Goal: Task Accomplishment & Management: Use online tool/utility

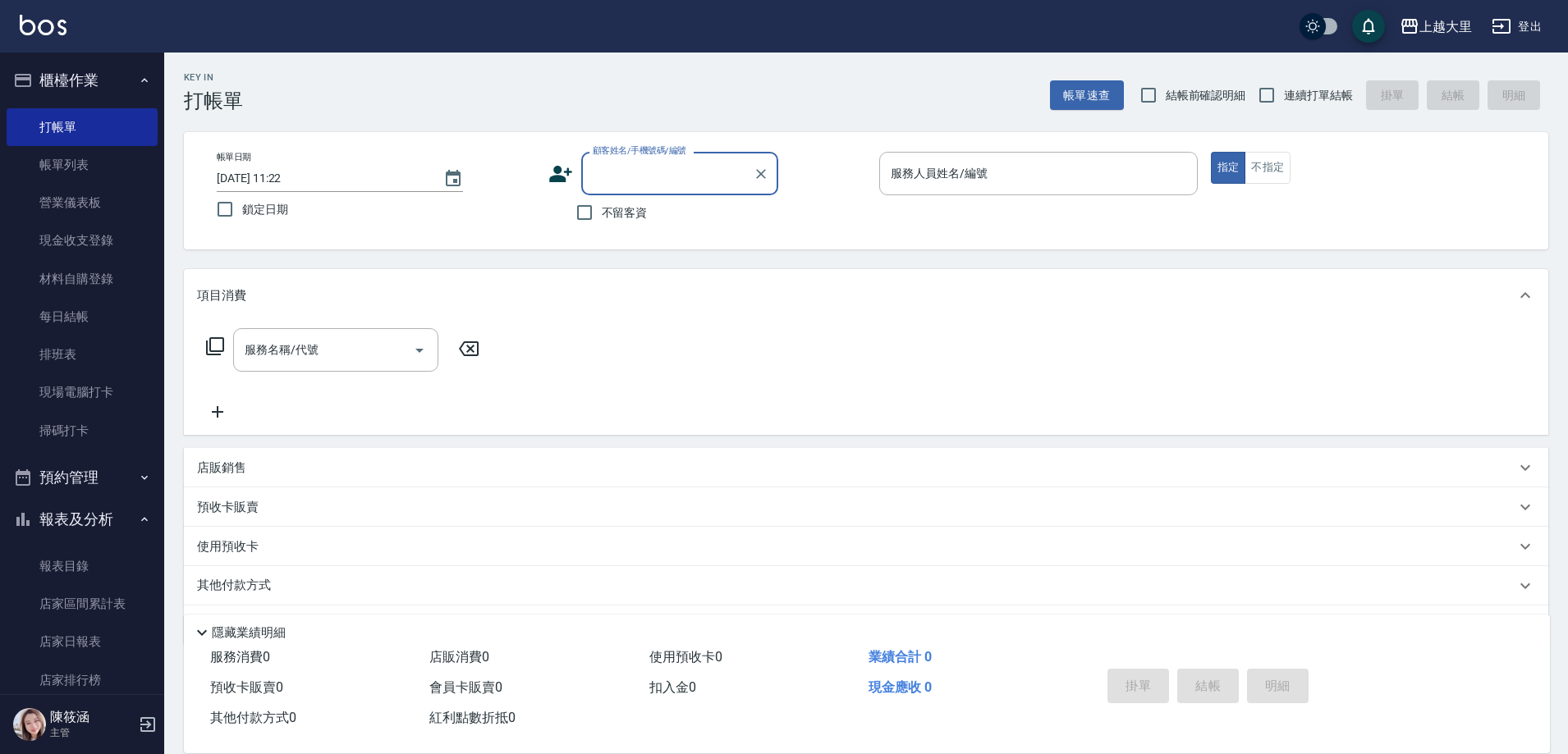
scroll to position [328, 0]
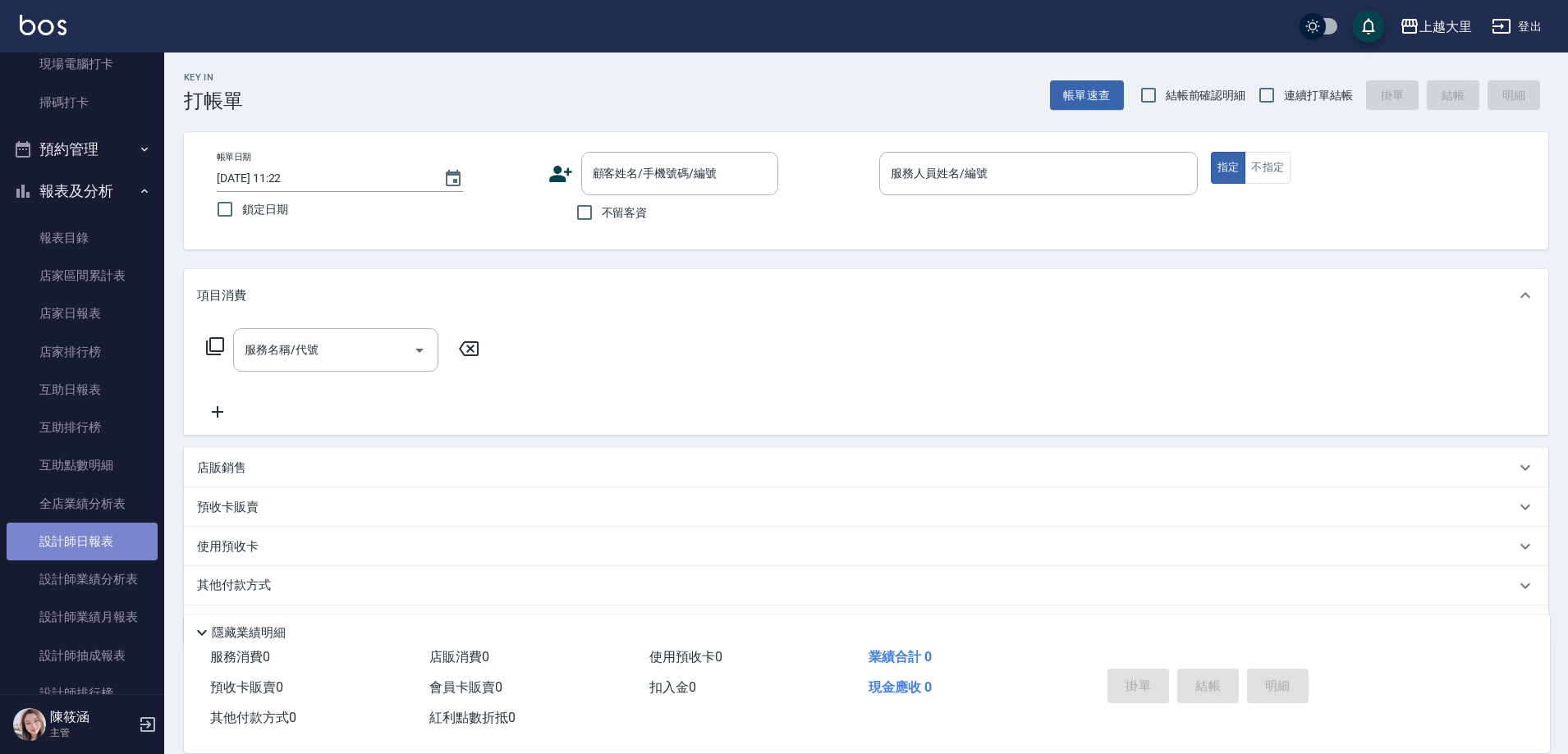
click at [90, 527] on link "設計師日報表" at bounding box center [83, 542] width 151 height 37
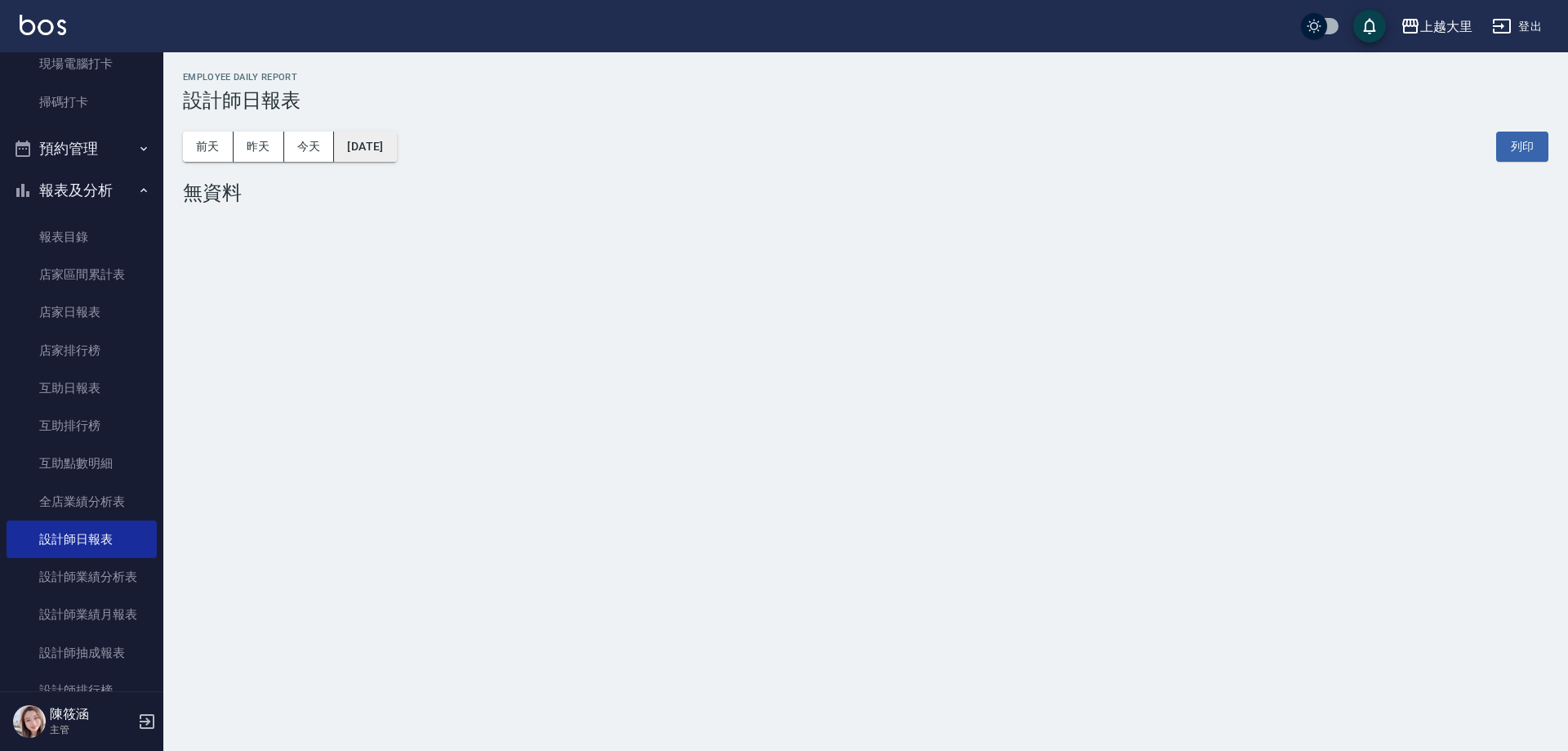
click at [355, 143] on button "[DATE]" at bounding box center [364, 146] width 62 height 30
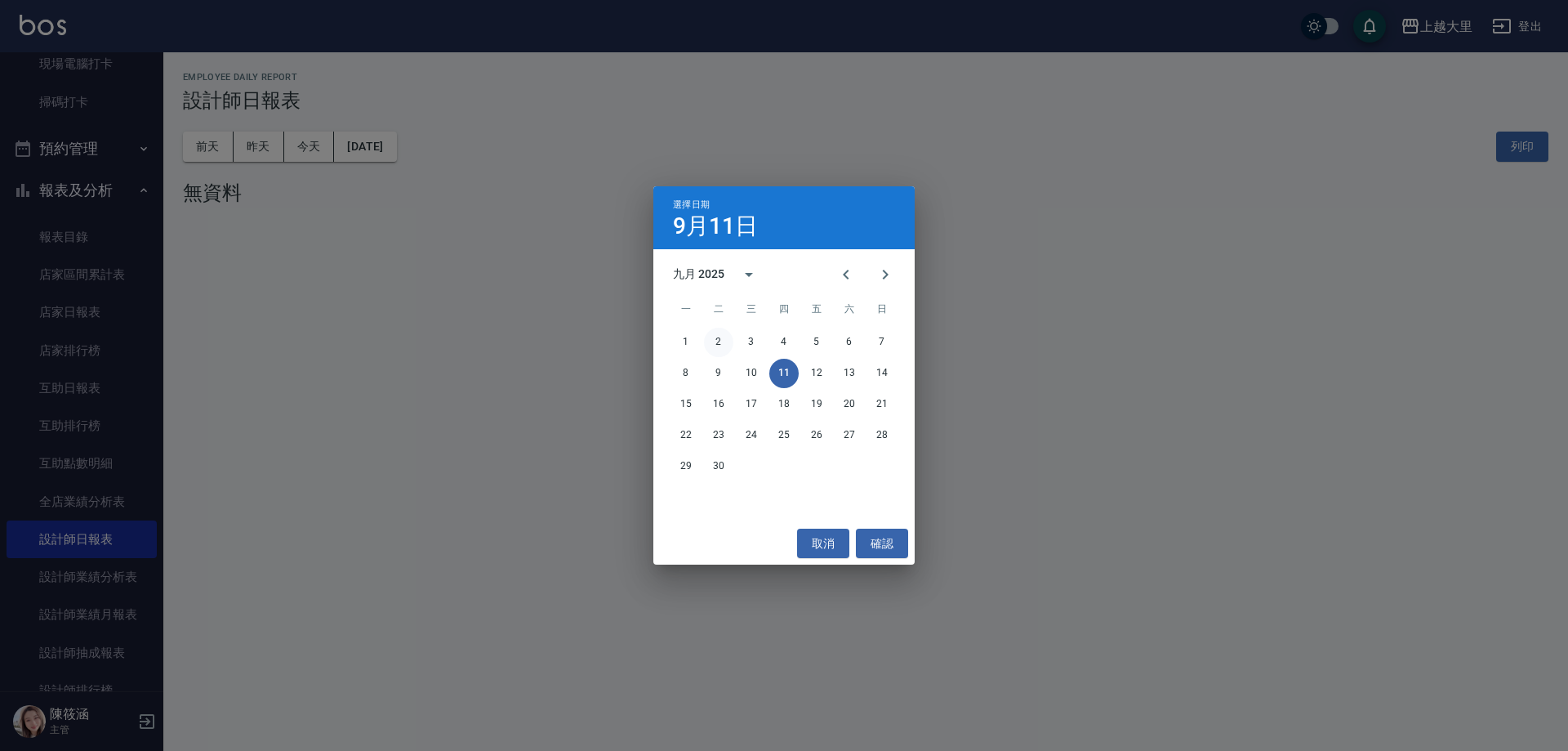
click at [708, 335] on button "2" at bounding box center [718, 343] width 29 height 29
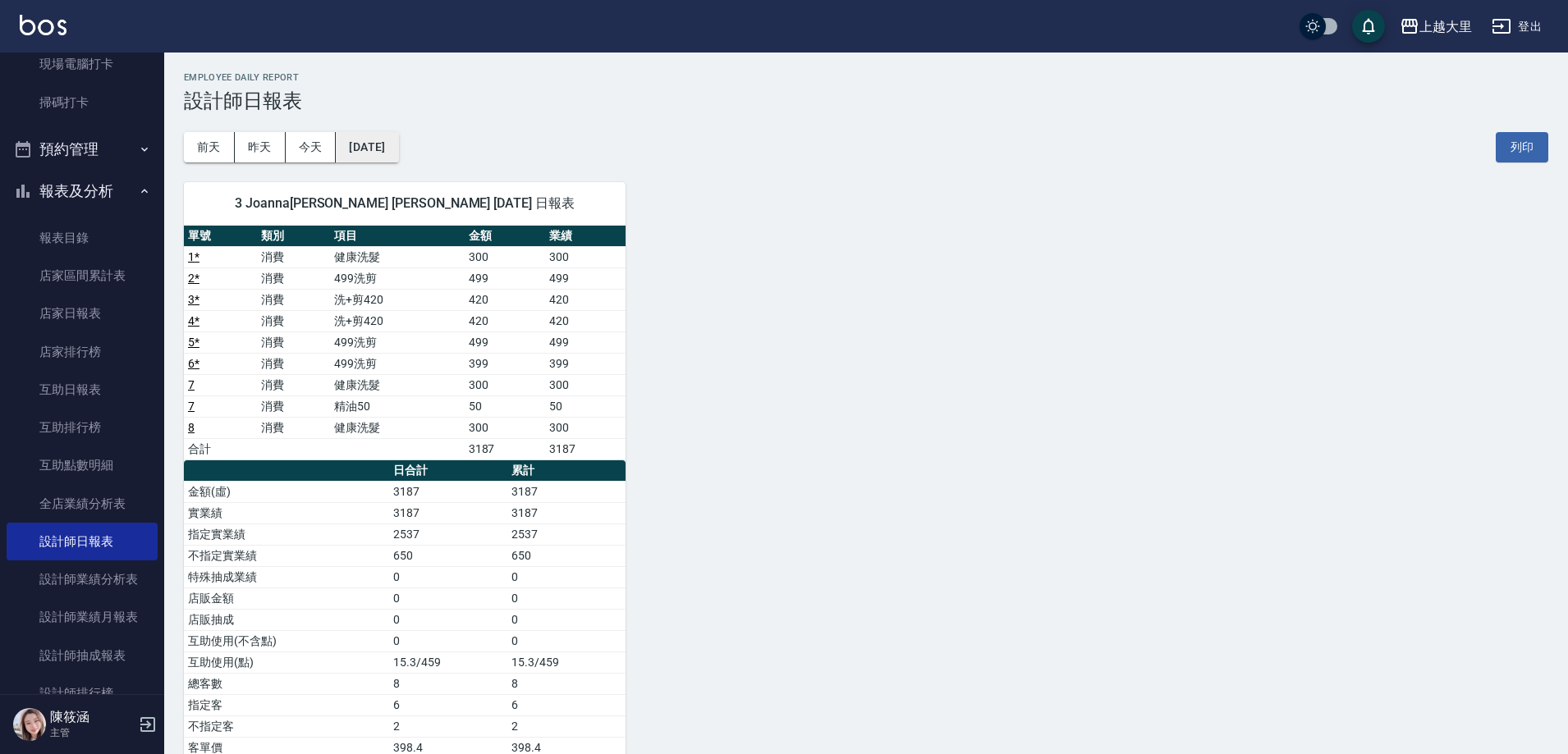
click at [380, 151] on button "[DATE]" at bounding box center [366, 146] width 62 height 30
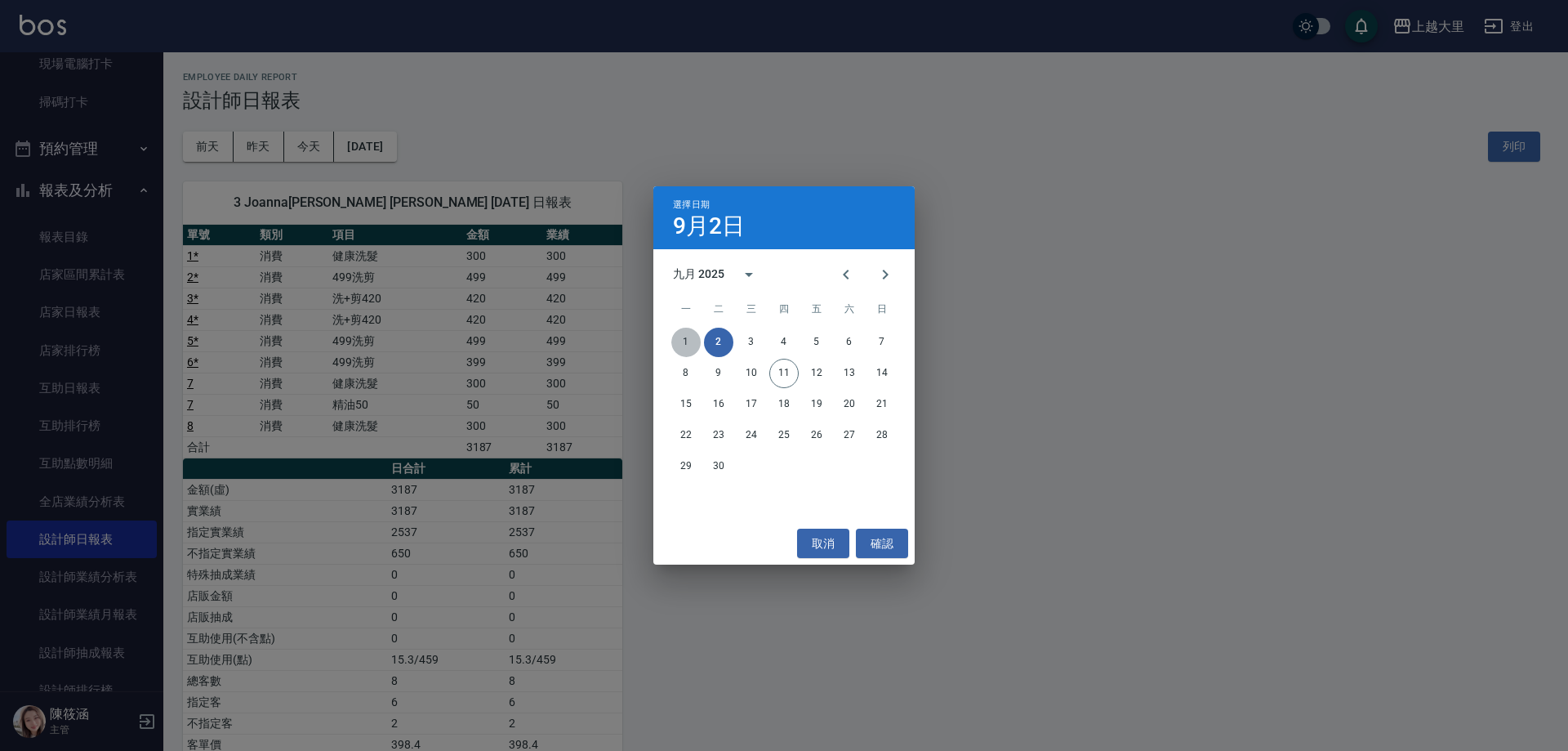
click at [683, 333] on button "1" at bounding box center [686, 343] width 29 height 29
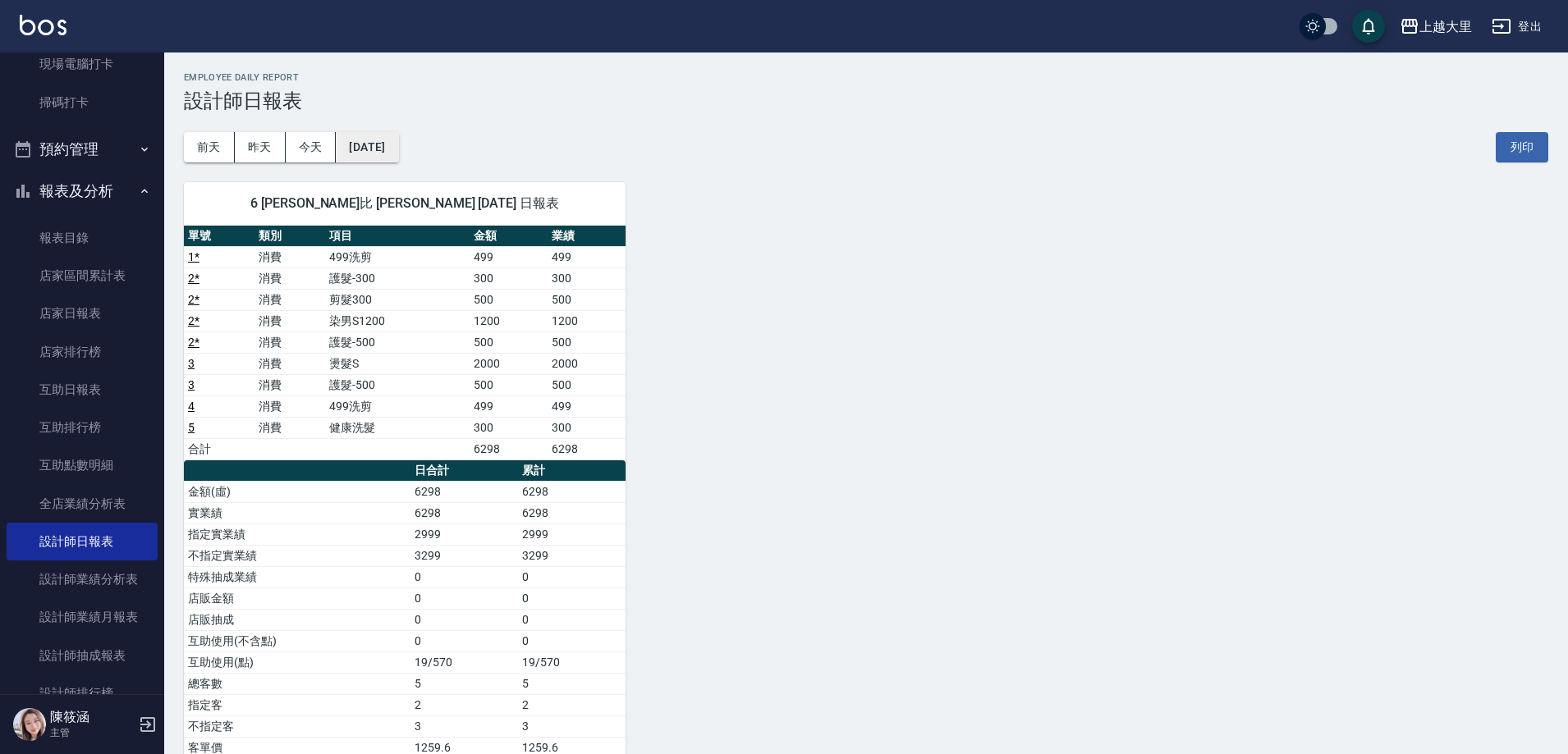
click at [390, 147] on button "[DATE]" at bounding box center [366, 146] width 62 height 30
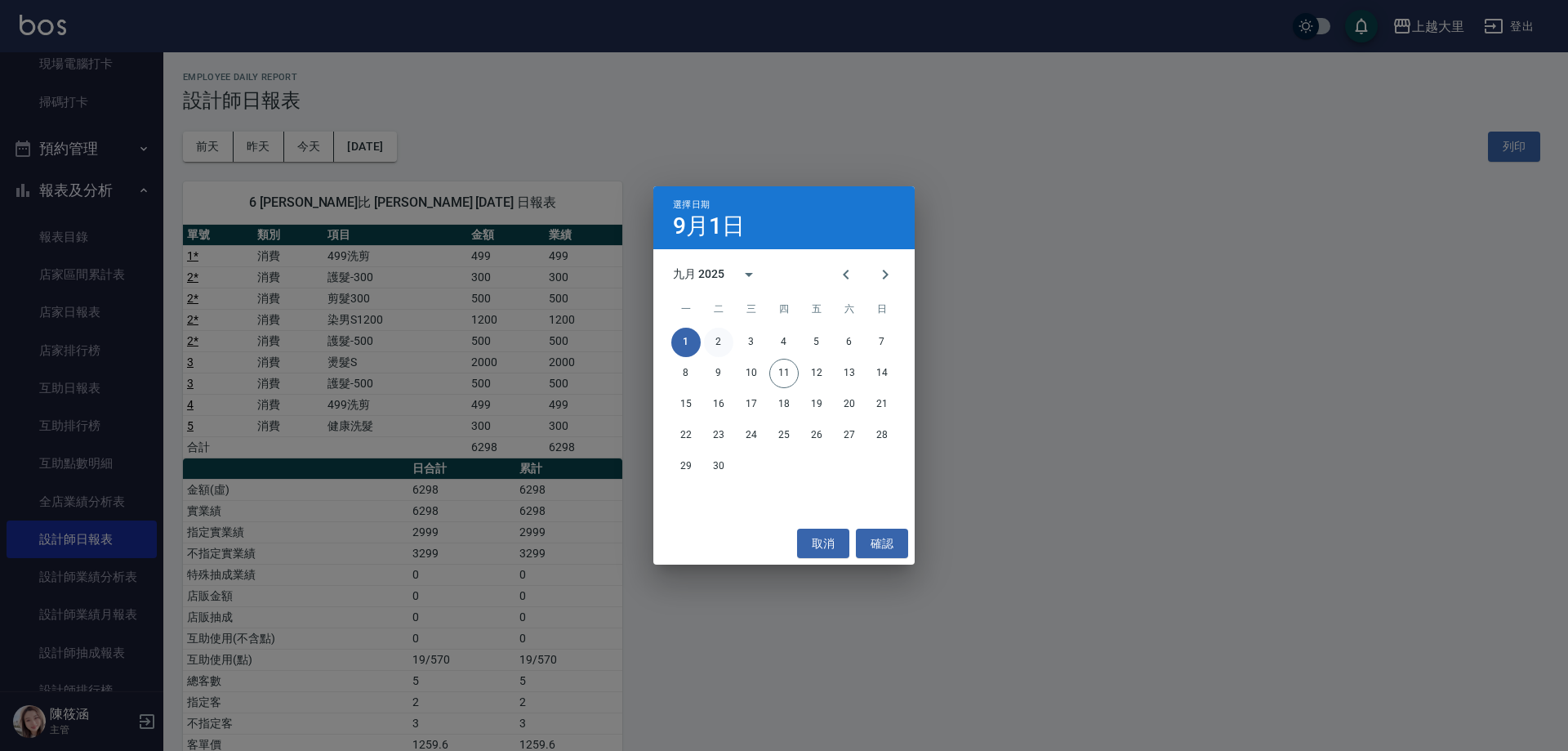
click at [718, 341] on button "2" at bounding box center [718, 343] width 29 height 29
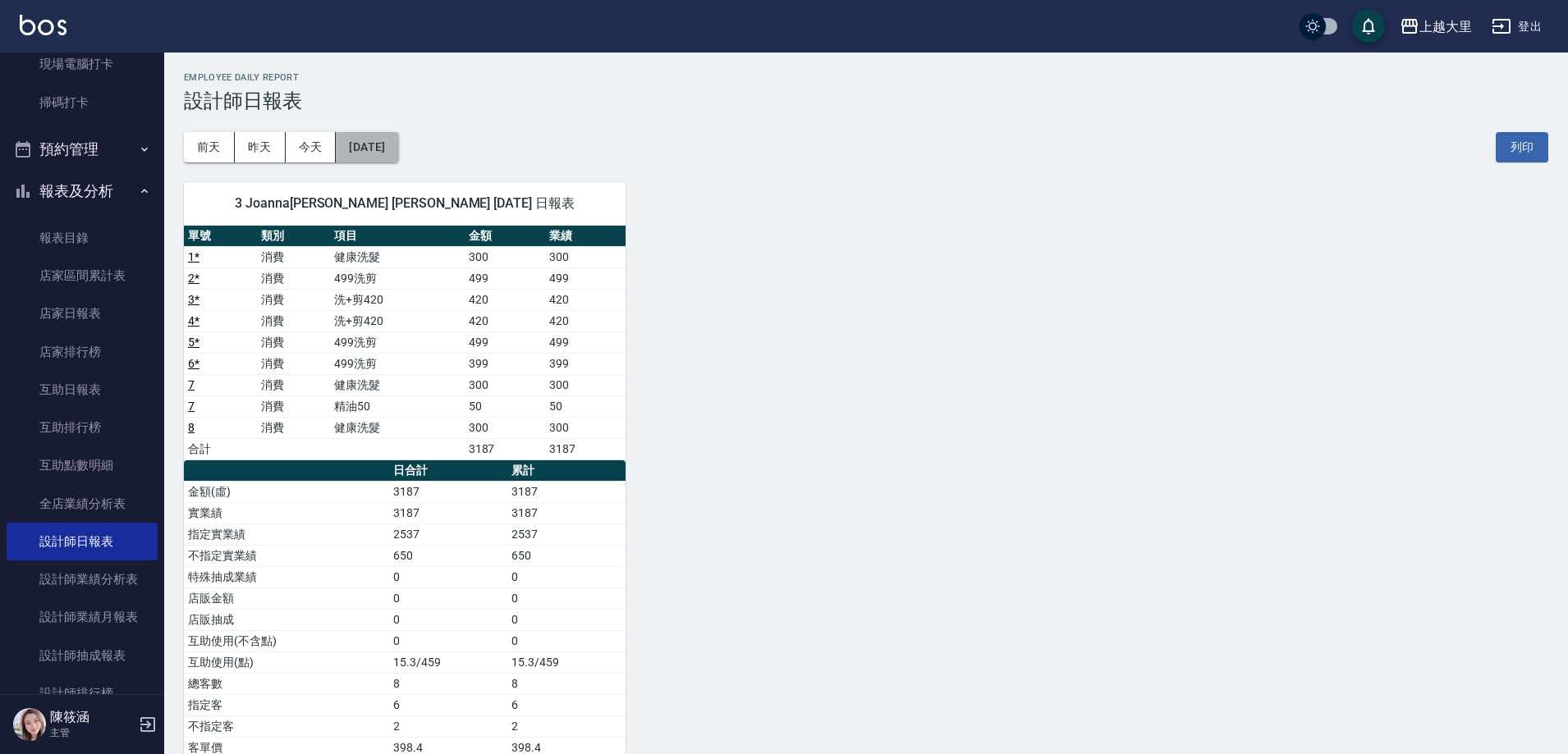
click at [398, 137] on button "[DATE]" at bounding box center [366, 146] width 62 height 30
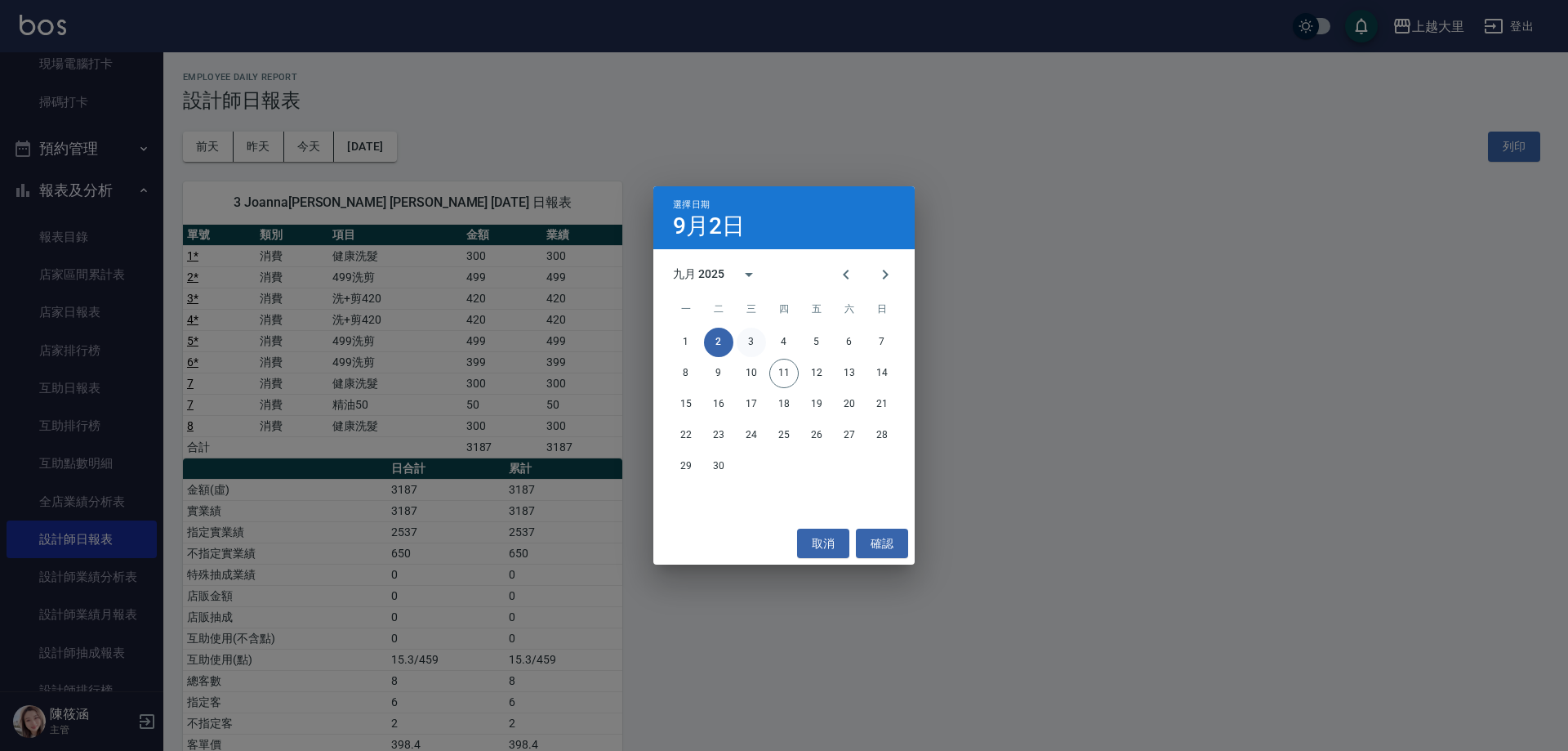
click at [761, 337] on button "3" at bounding box center [752, 343] width 29 height 29
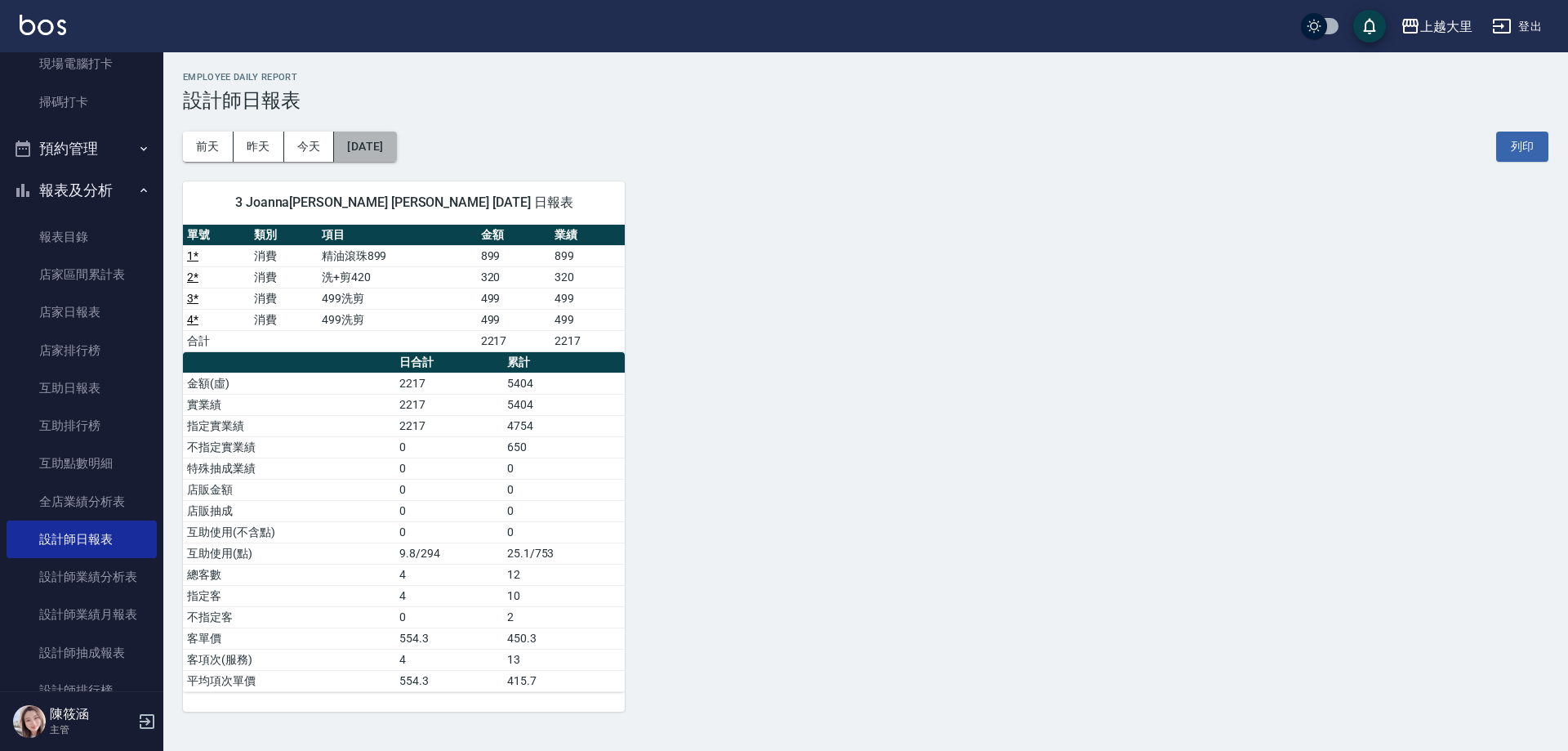
click at [379, 148] on button "[DATE]" at bounding box center [364, 146] width 62 height 30
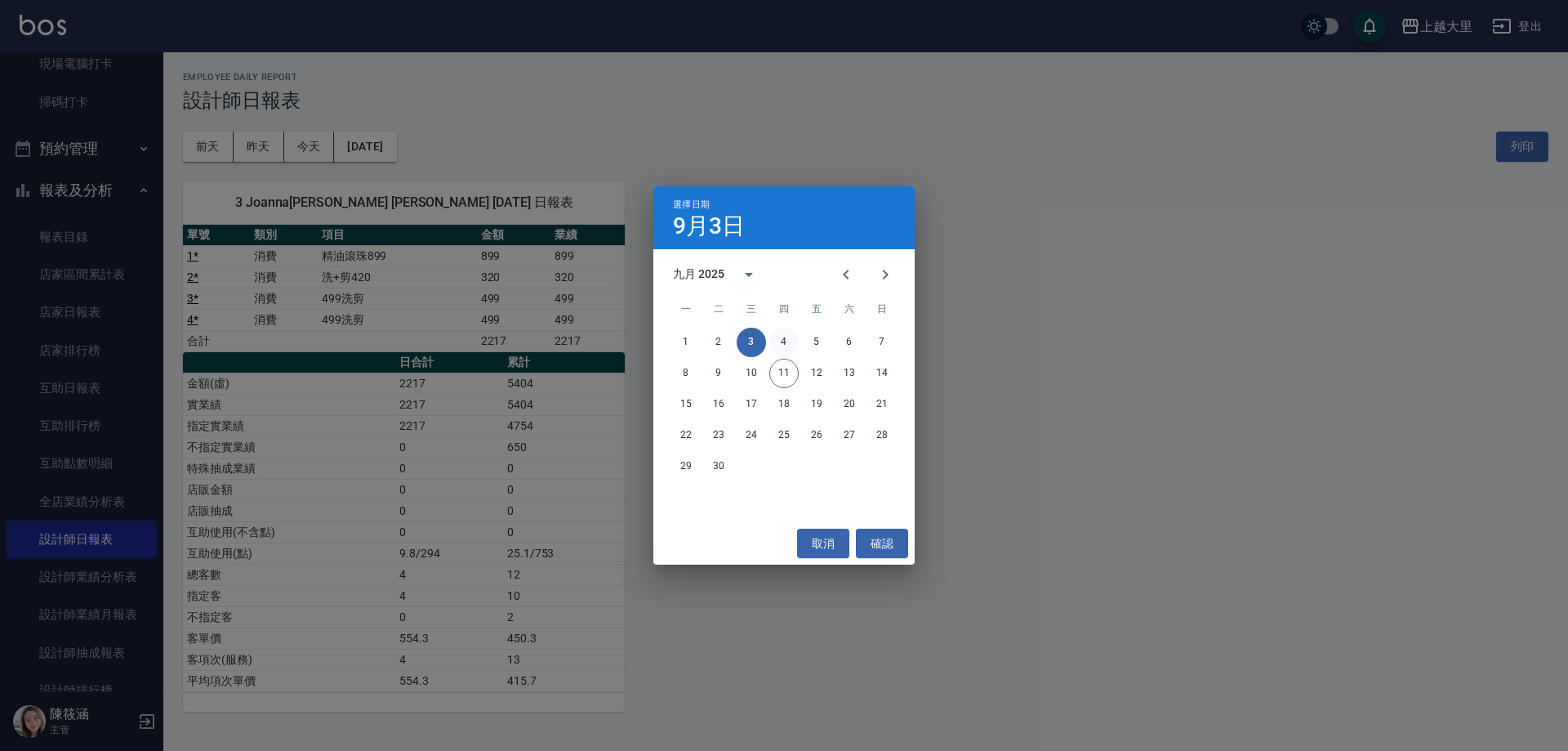
click at [798, 335] on button "4" at bounding box center [784, 343] width 29 height 29
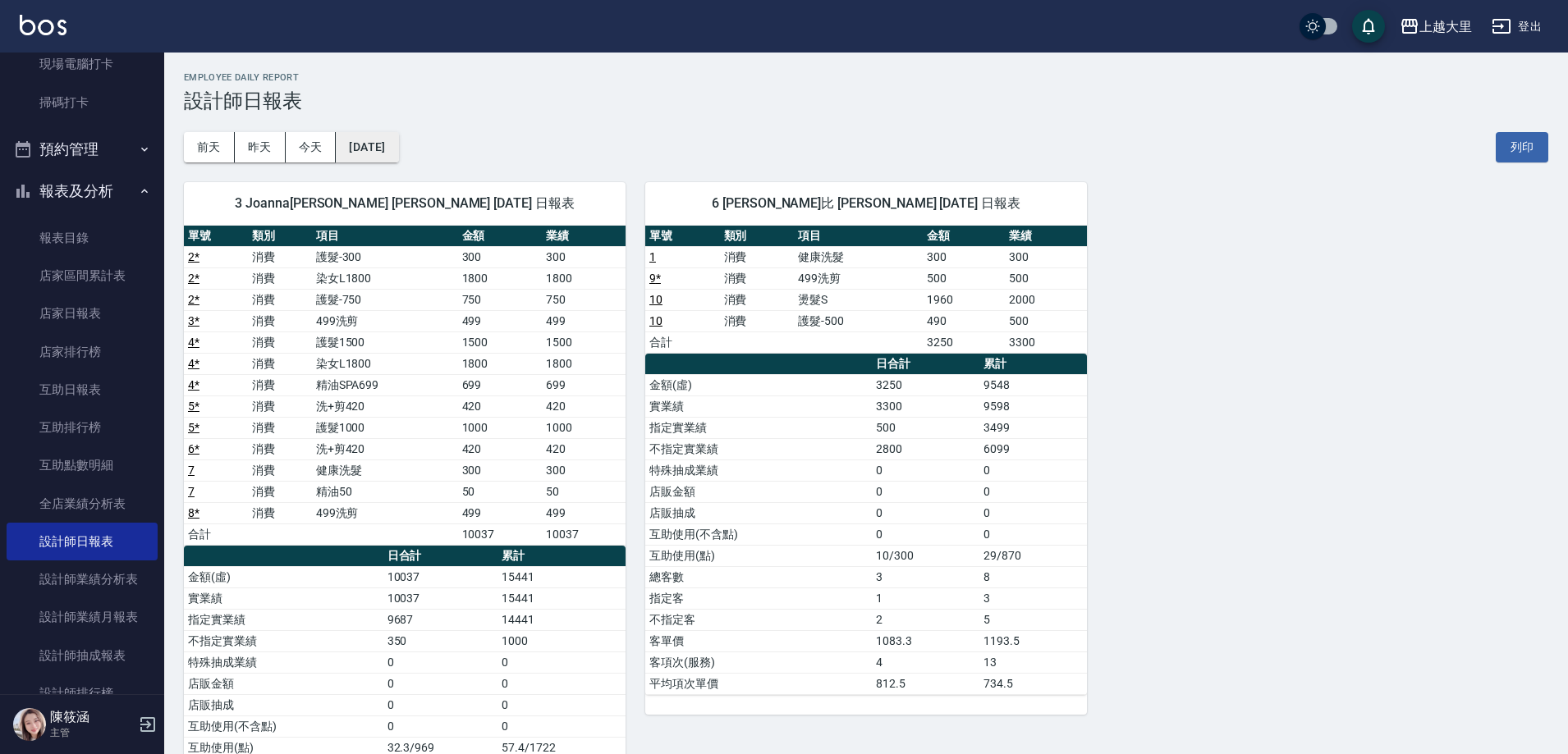
click at [398, 143] on button "[DATE]" at bounding box center [366, 146] width 62 height 30
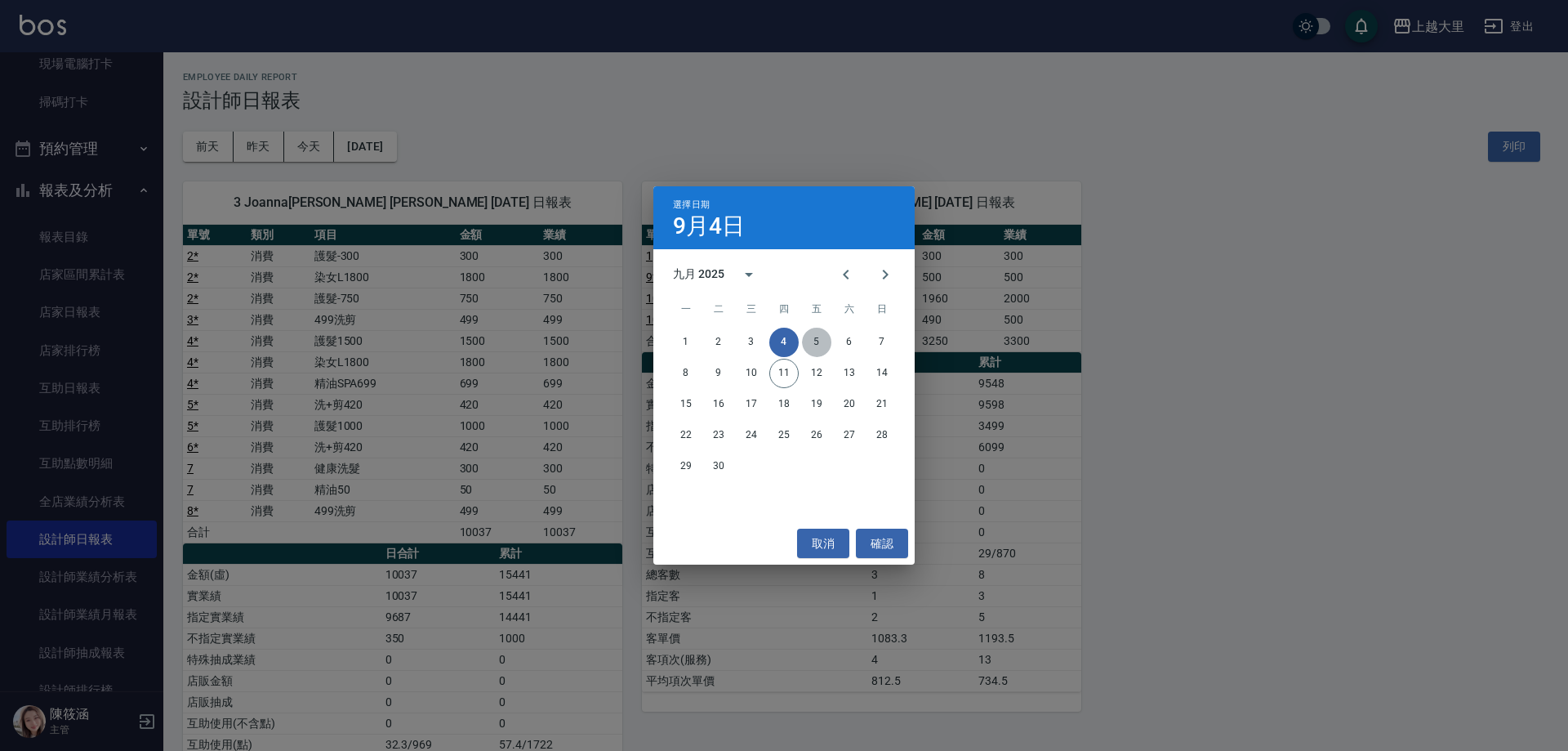
click at [813, 340] on button "5" at bounding box center [817, 343] width 29 height 29
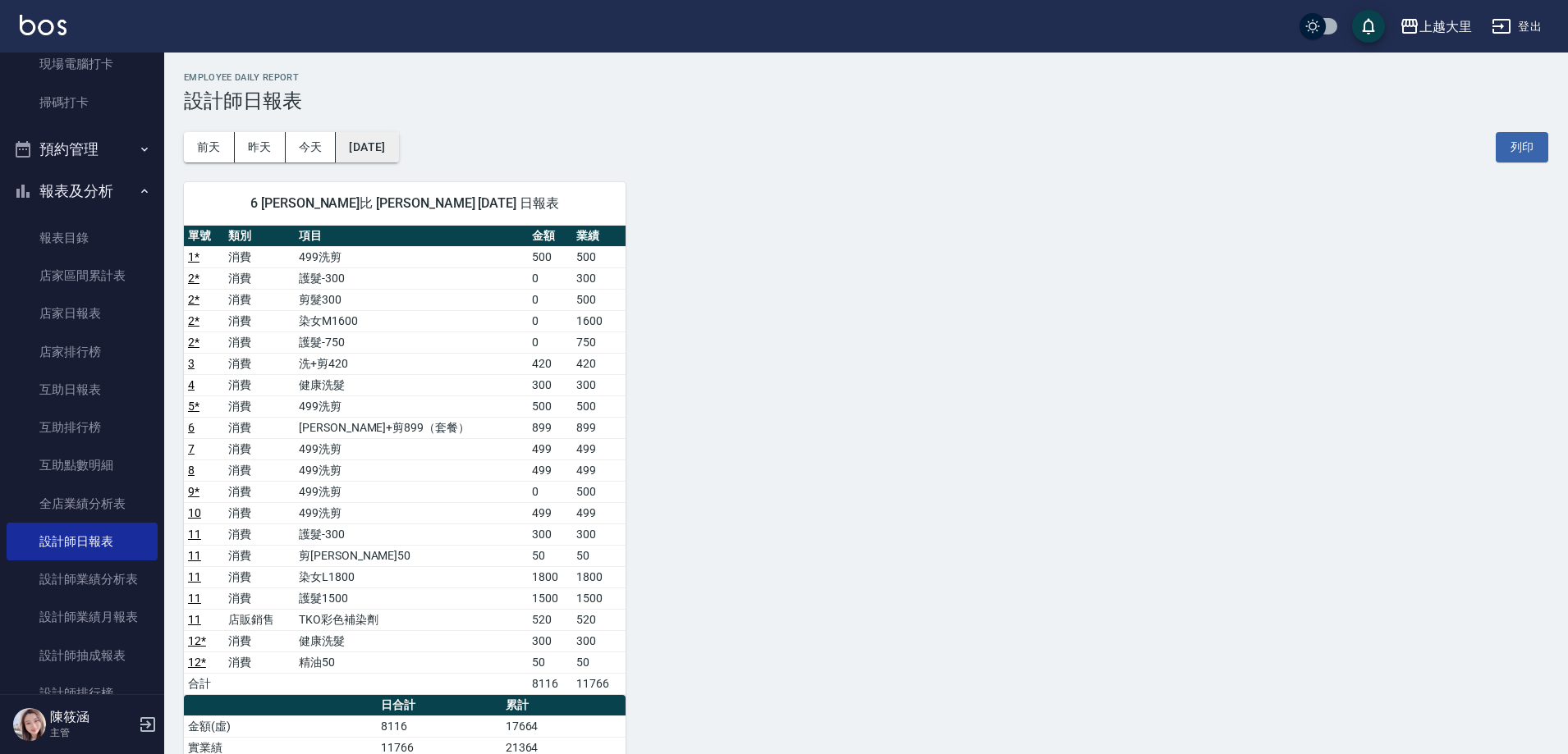
click at [386, 146] on button "[DATE]" at bounding box center [366, 146] width 62 height 30
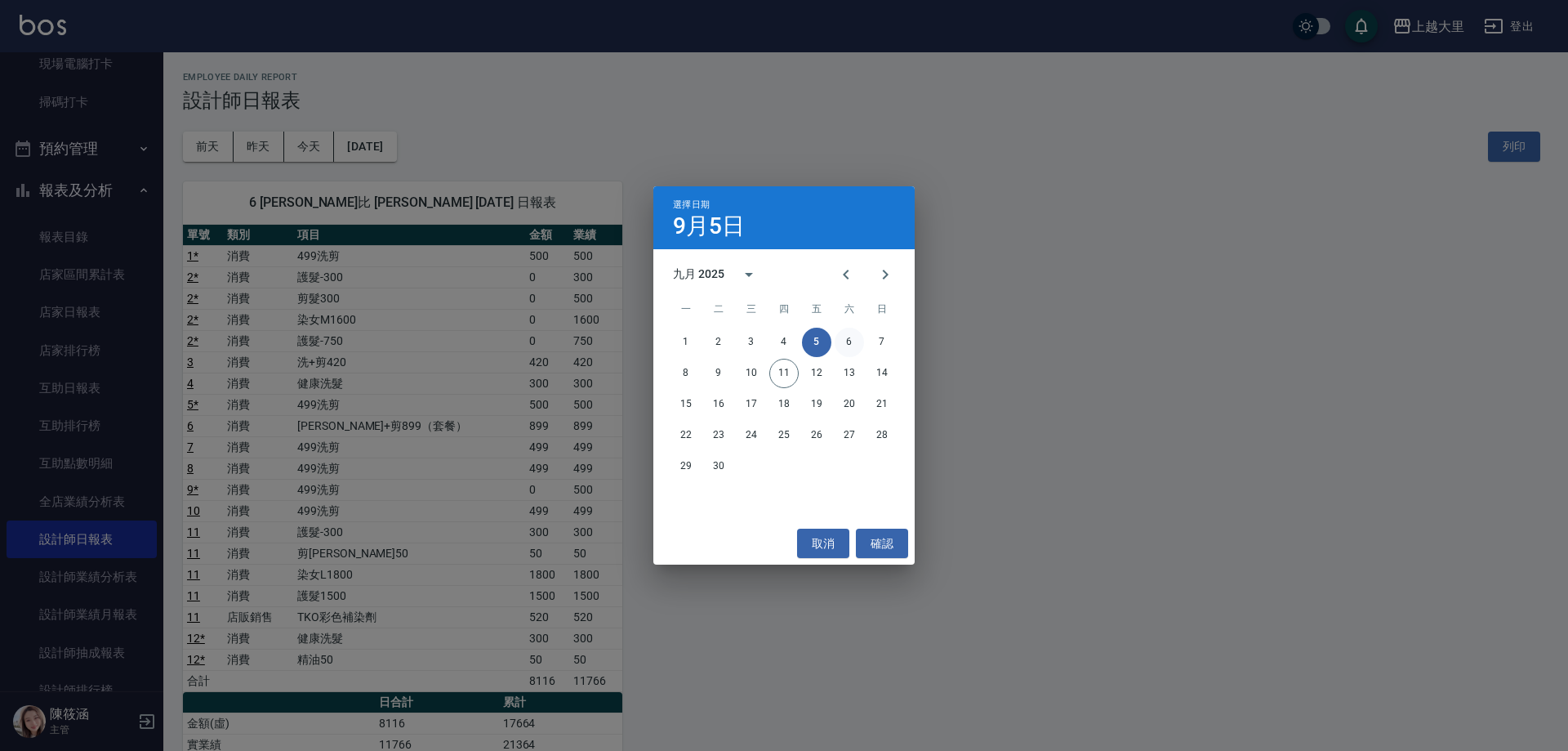
click at [849, 334] on button "6" at bounding box center [850, 343] width 29 height 29
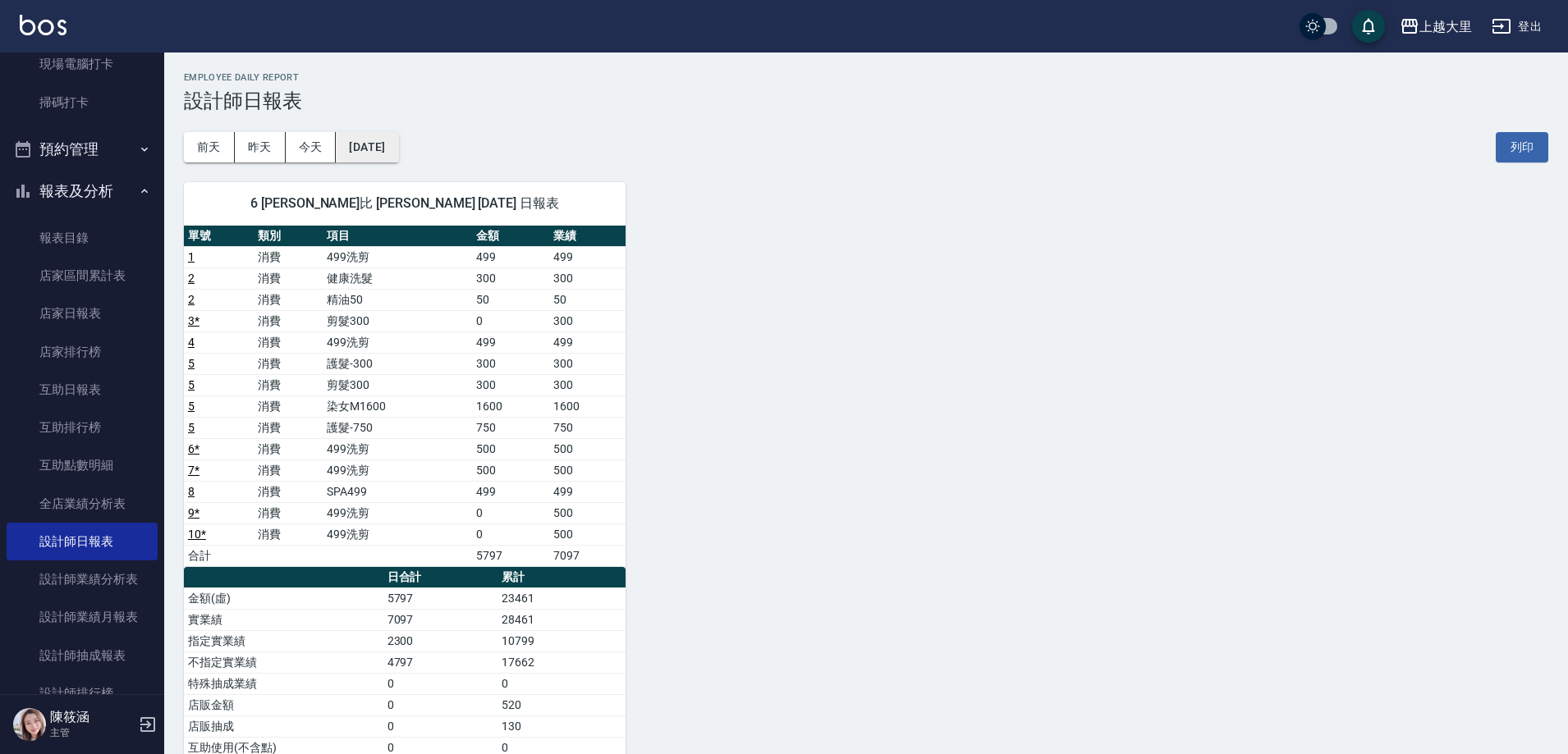
click at [394, 144] on button "[DATE]" at bounding box center [366, 146] width 62 height 30
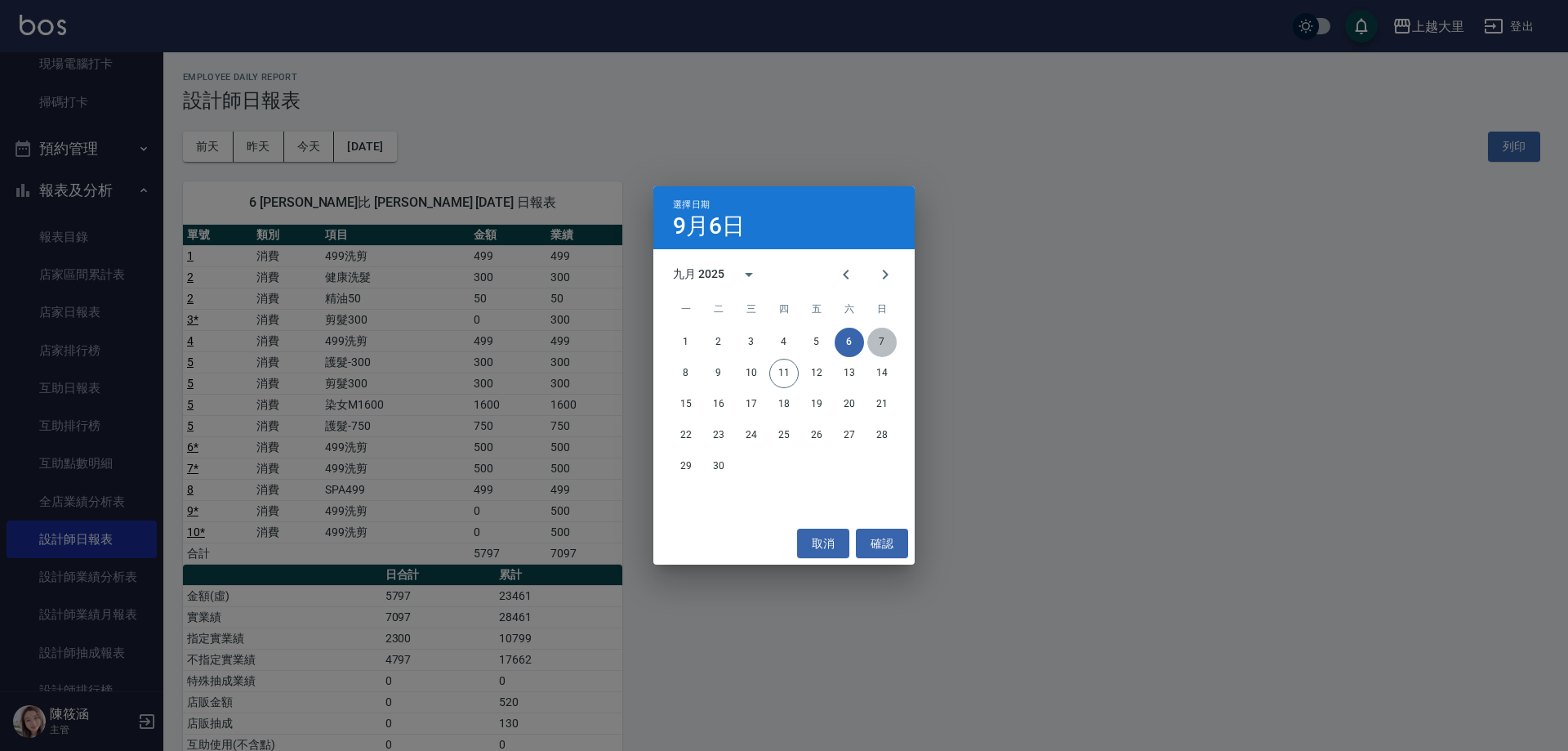
click at [888, 348] on button "7" at bounding box center [882, 343] width 29 height 29
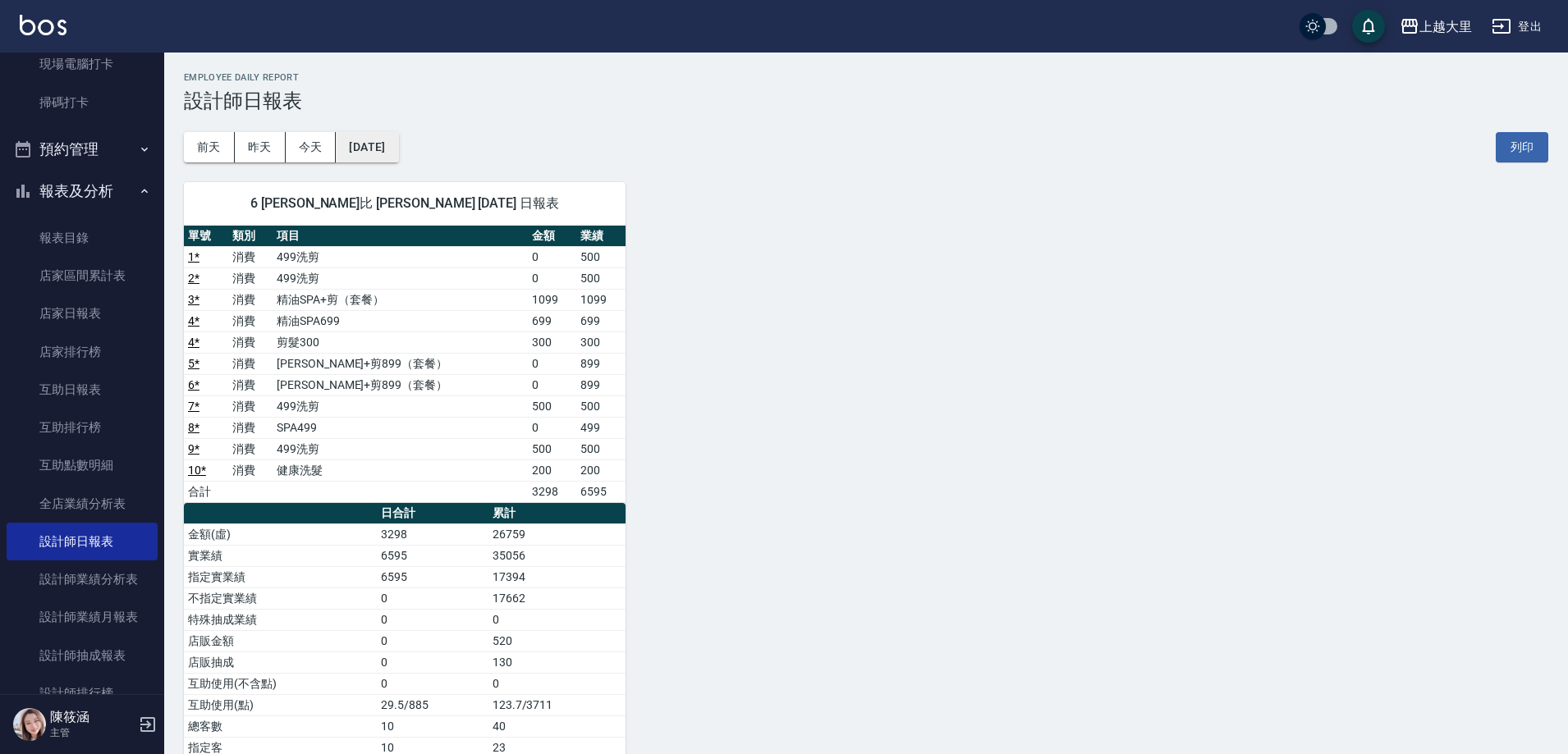
click at [342, 154] on button "[DATE]" at bounding box center [366, 146] width 62 height 30
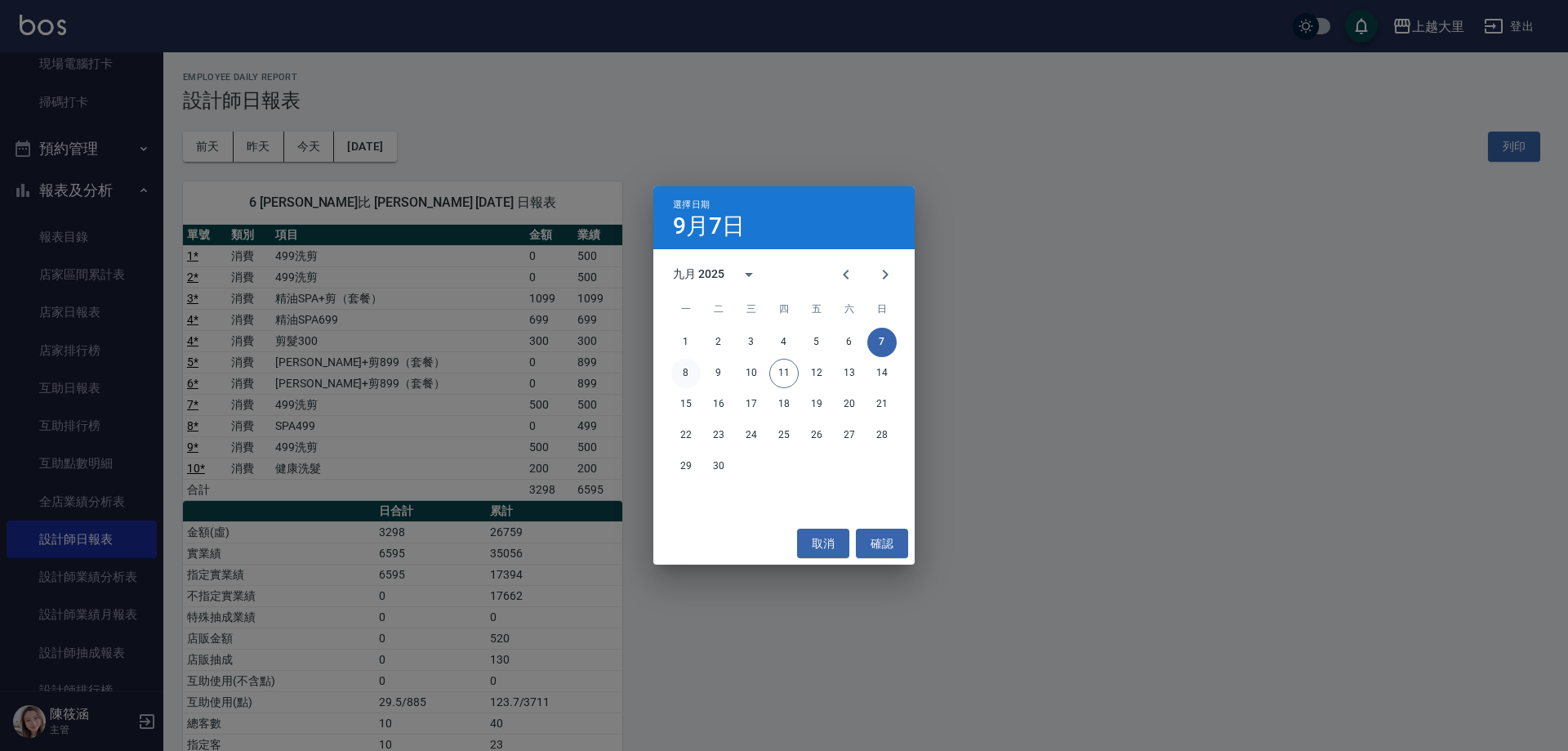
click at [692, 367] on button "8" at bounding box center [686, 373] width 29 height 29
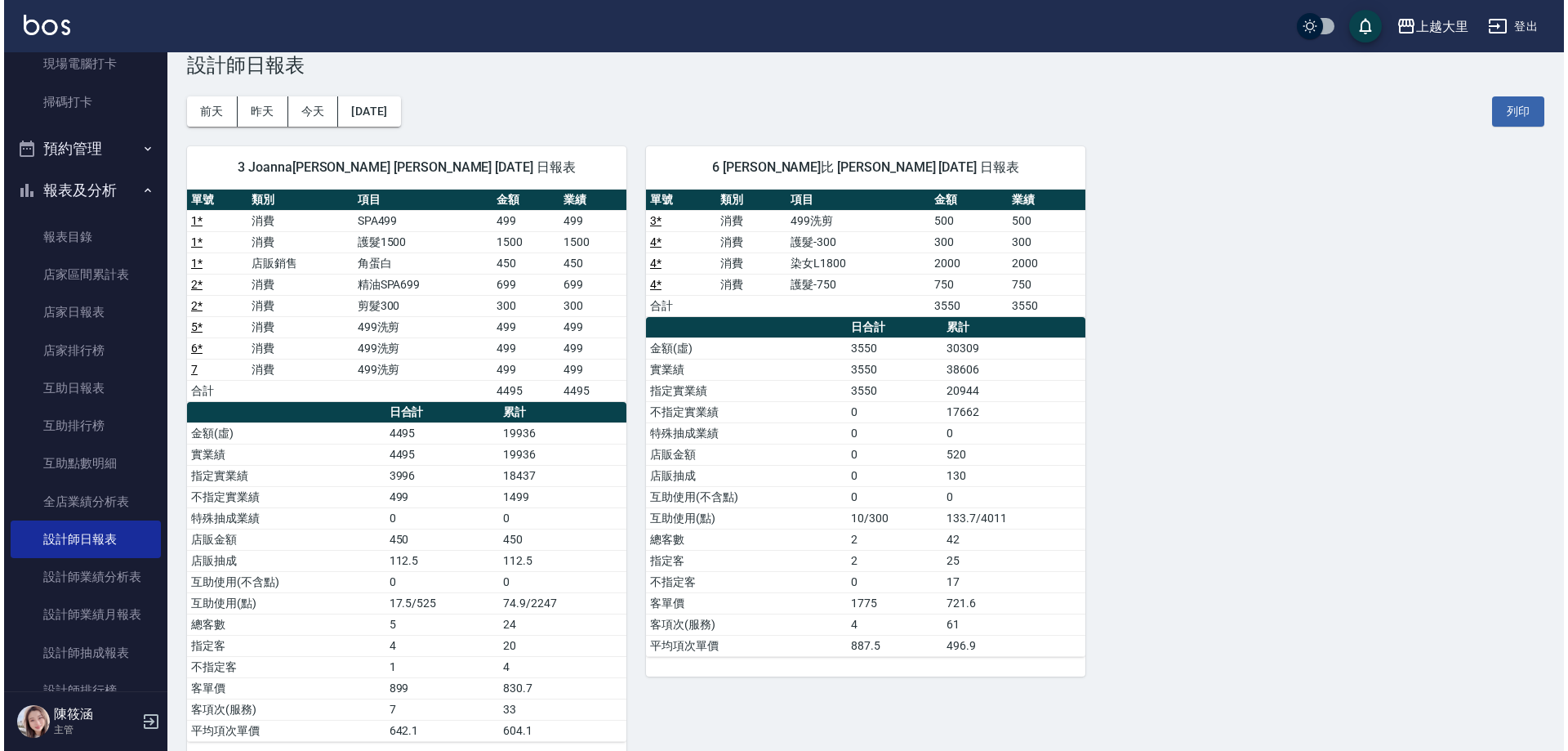
scroll to position [66, 0]
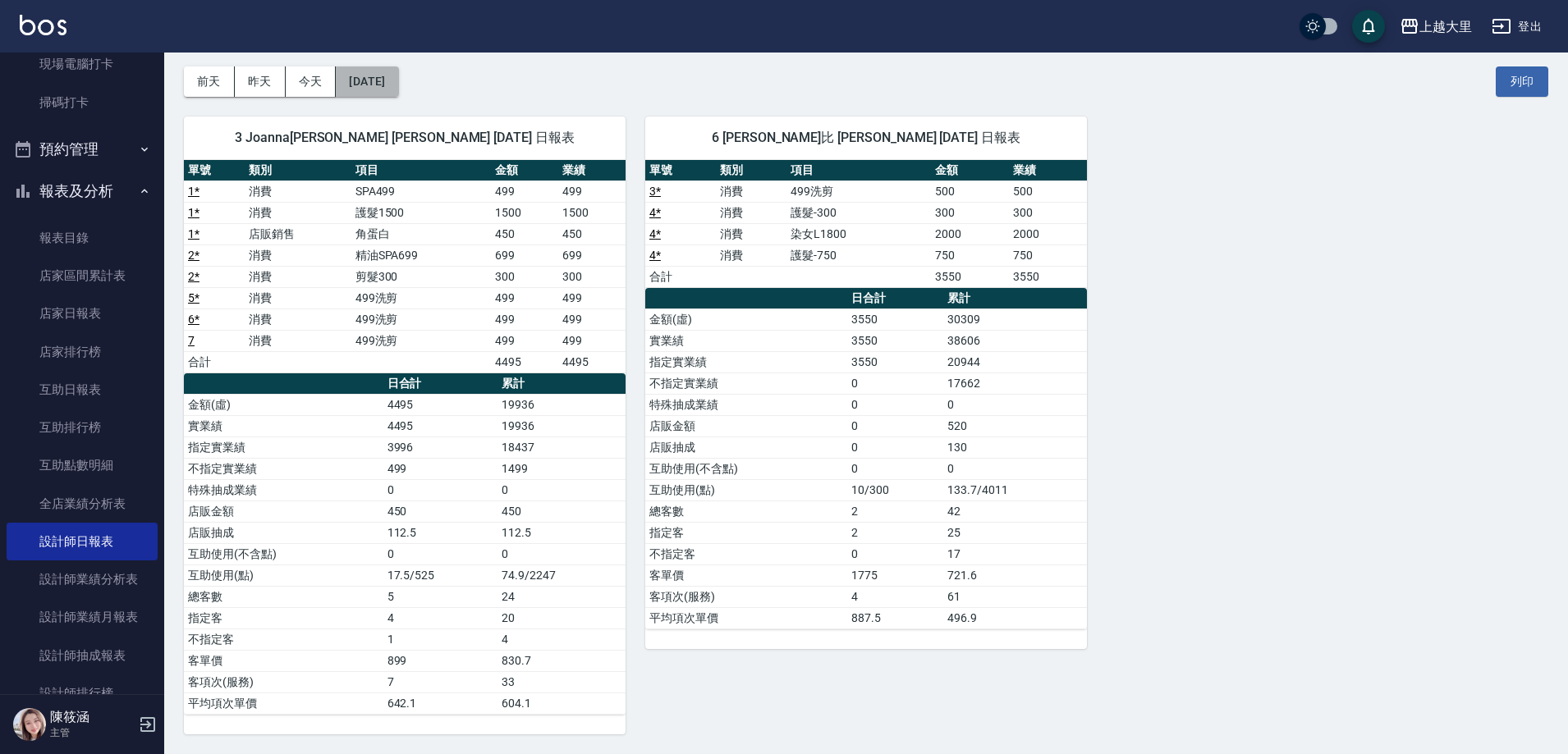
click at [398, 83] on button "[DATE]" at bounding box center [366, 82] width 62 height 30
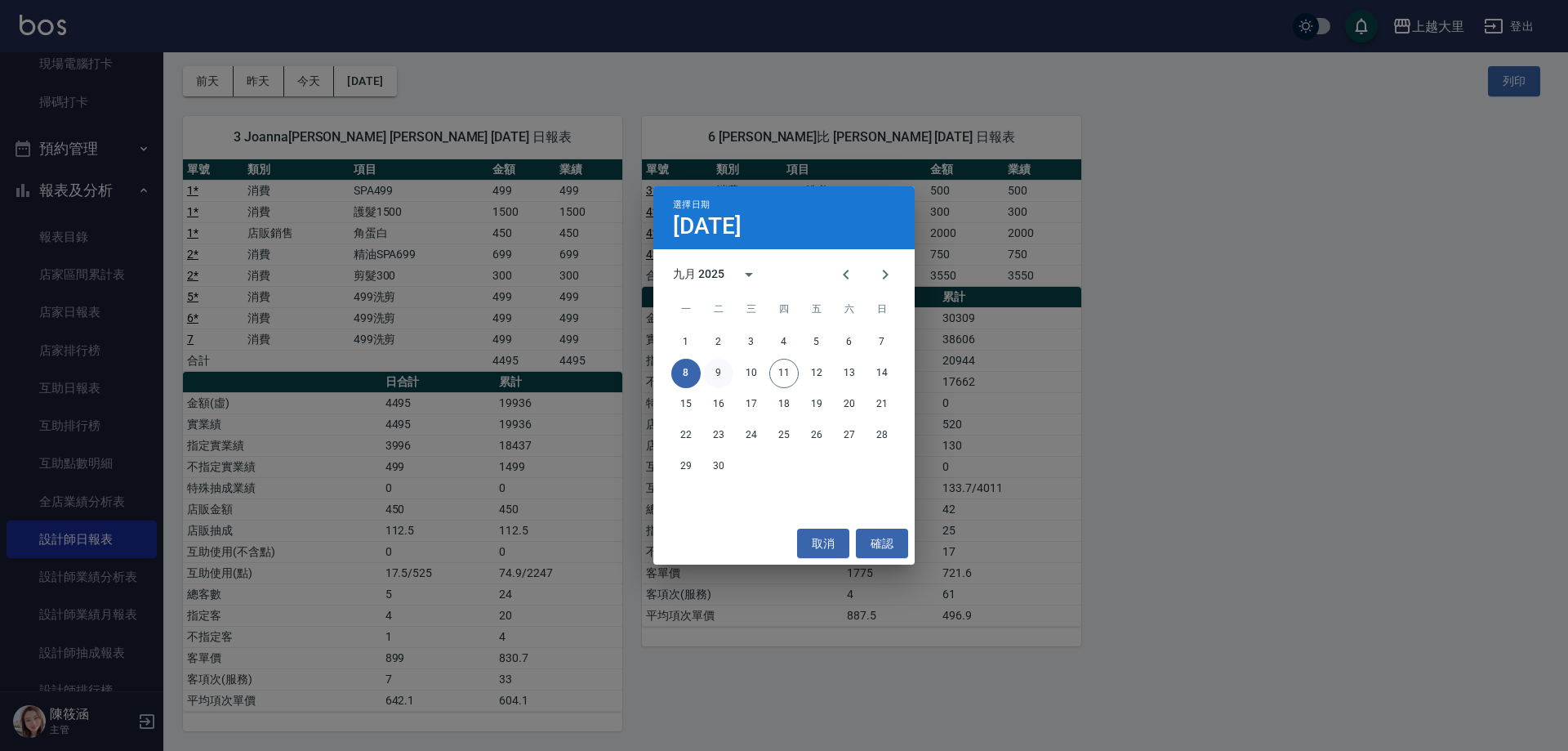
click at [723, 363] on button "9" at bounding box center [718, 373] width 29 height 29
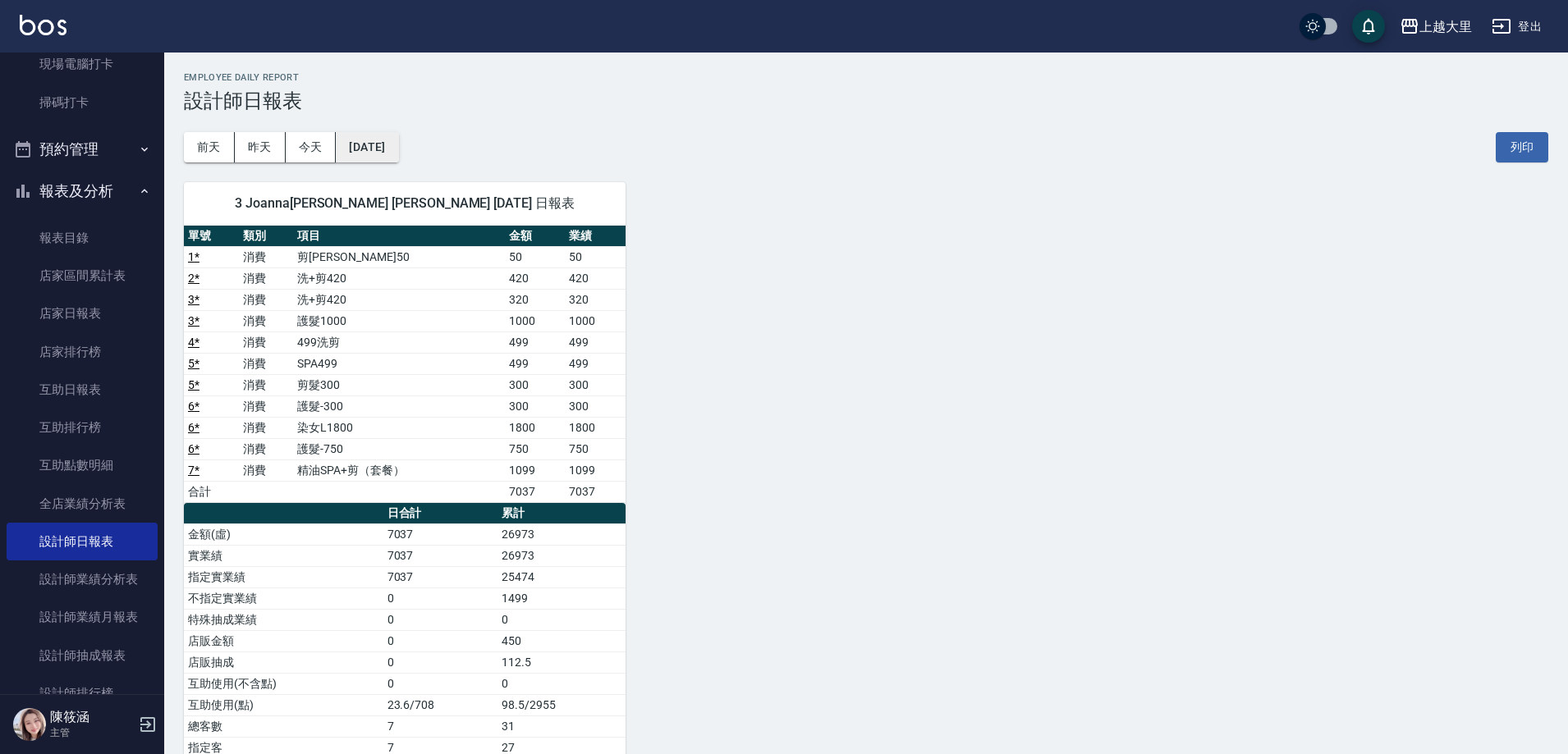
click at [398, 145] on button "[DATE]" at bounding box center [366, 146] width 62 height 30
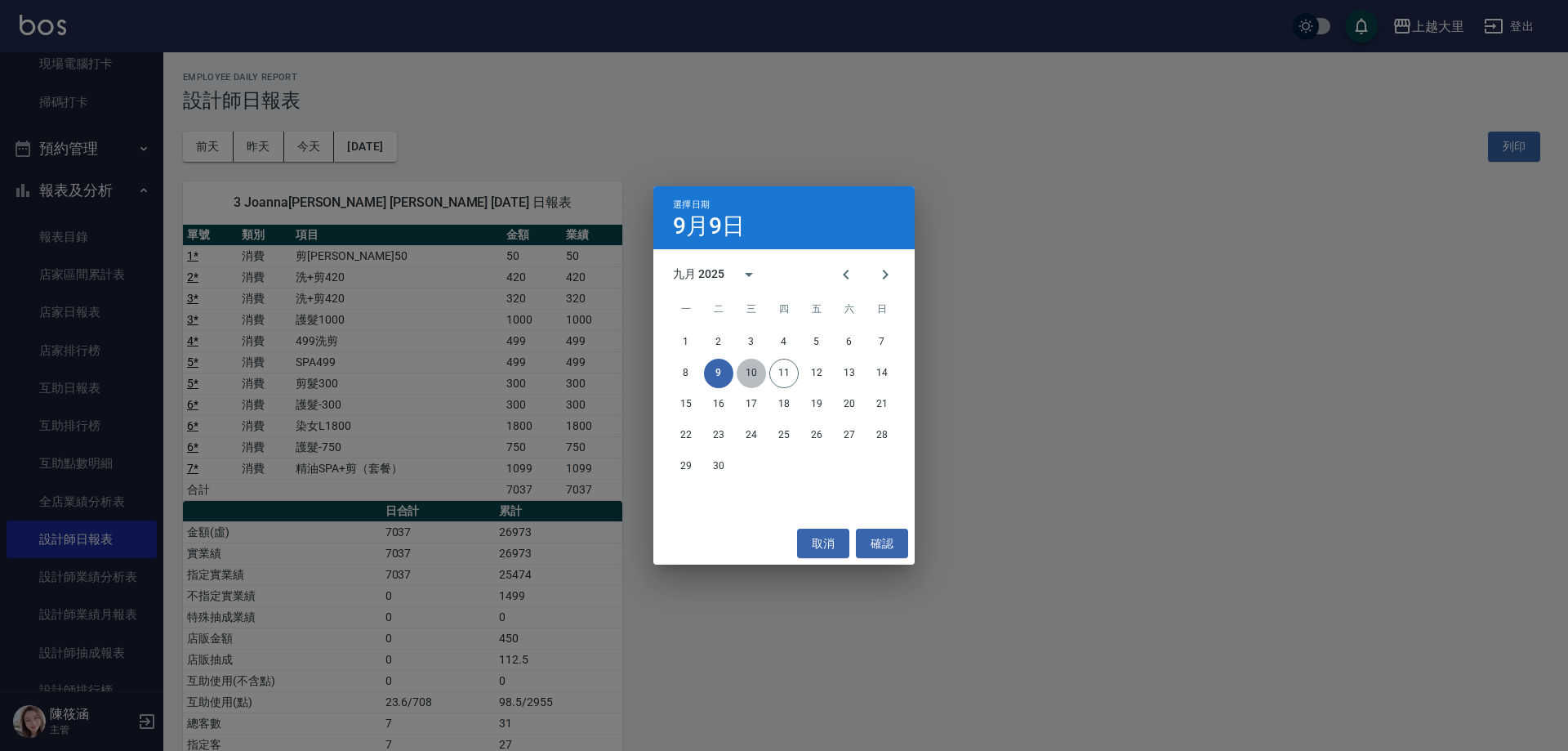
click at [761, 363] on button "10" at bounding box center [752, 373] width 29 height 29
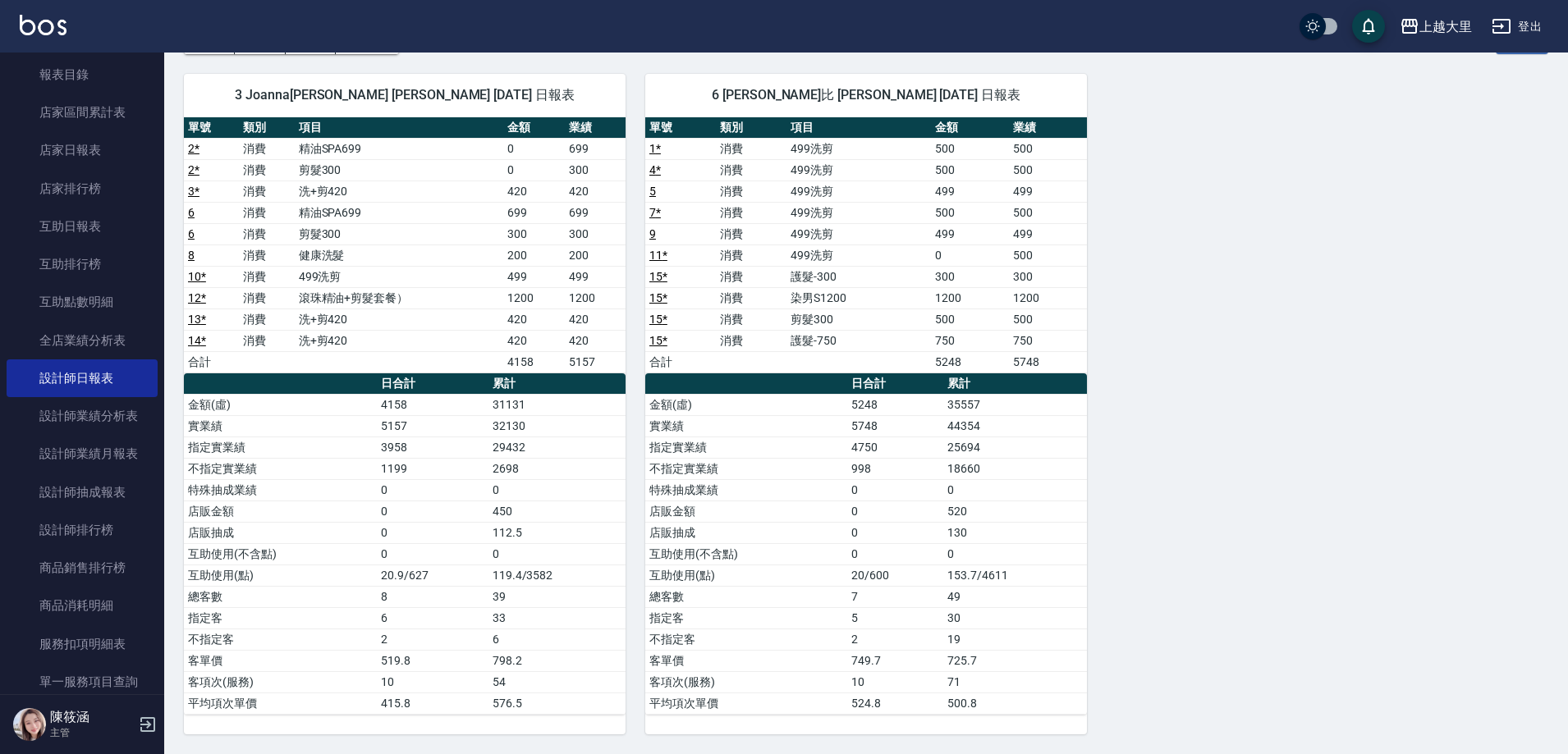
scroll to position [738, 0]
